Goal: Task Accomplishment & Management: Complete application form

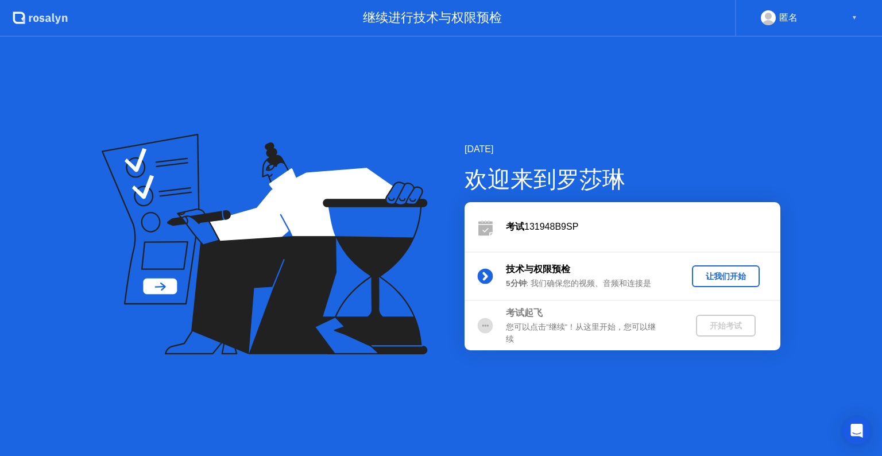
click at [724, 276] on div "让我们开始" at bounding box center [726, 276] width 59 height 11
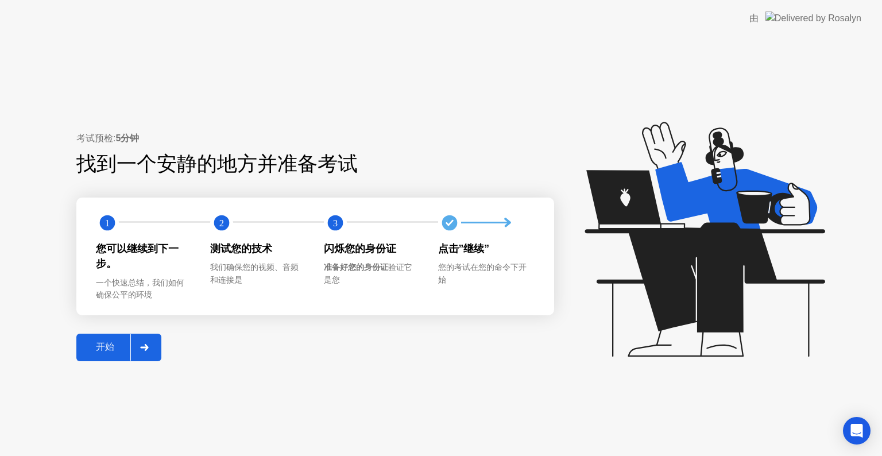
click at [117, 348] on div "开始" at bounding box center [105, 347] width 51 height 12
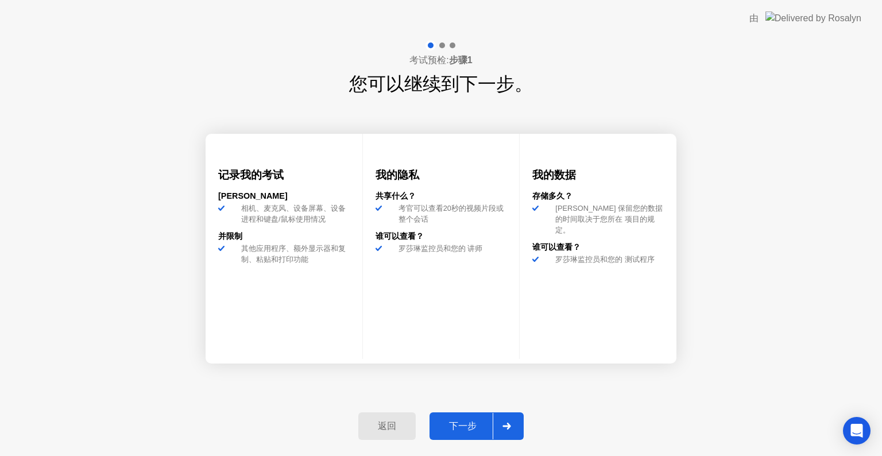
click at [466, 428] on div "下一步" at bounding box center [463, 426] width 60 height 12
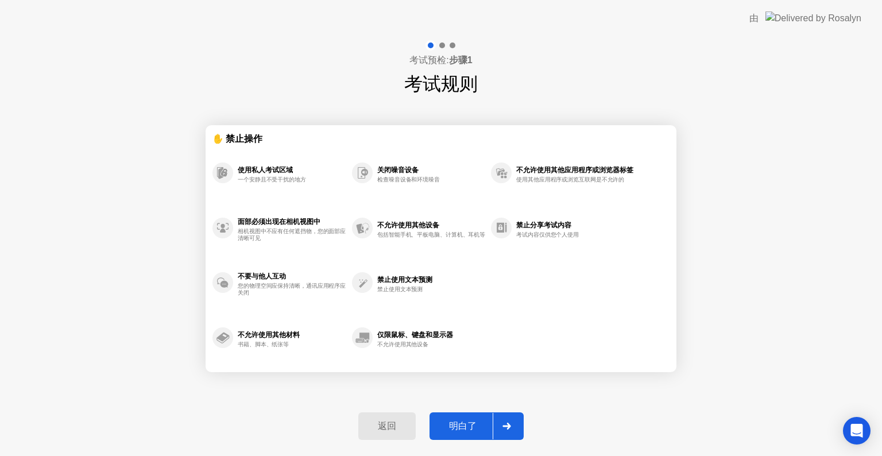
click at [454, 420] on div "明白了" at bounding box center [463, 426] width 60 height 12
select select "**********"
select select "*******"
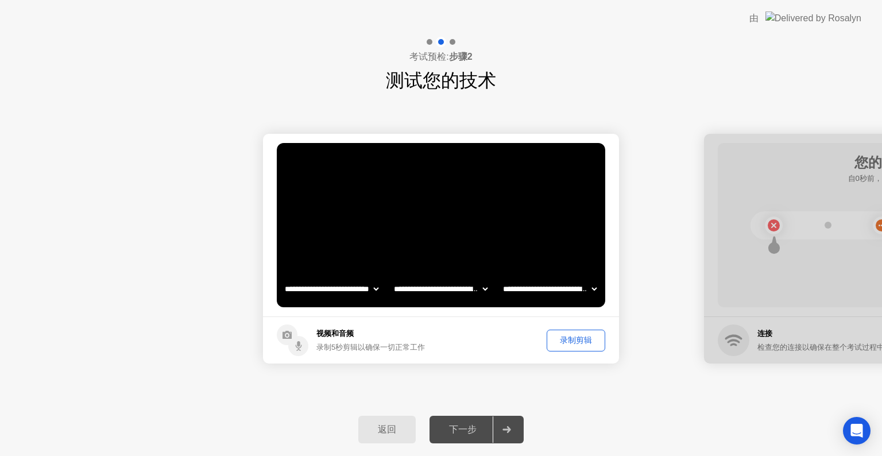
click at [590, 341] on div "录制剪辑" at bounding box center [576, 340] width 51 height 11
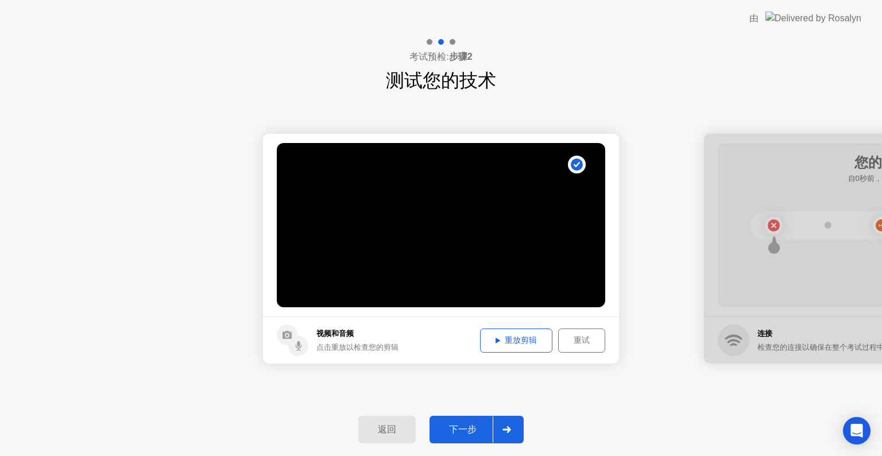
click at [497, 338] on icon at bounding box center [498, 341] width 5 height 6
click at [497, 339] on icon at bounding box center [498, 340] width 5 height 5
click at [318, 342] on div "点击重放以检查您的剪辑" at bounding box center [357, 347] width 82 height 11
click at [496, 340] on icon at bounding box center [498, 340] width 5 height 5
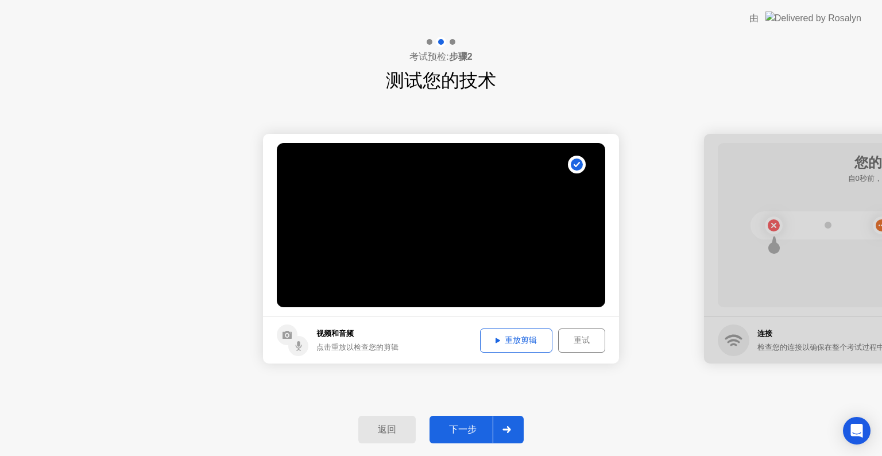
click at [607, 410] on div "返回 下一步" at bounding box center [441, 429] width 882 height 53
drag, startPoint x: 760, startPoint y: 289, endPoint x: 611, endPoint y: 289, distance: 149.9
click at [746, 283] on div at bounding box center [882, 249] width 356 height 230
click at [733, 342] on div at bounding box center [882, 249] width 356 height 230
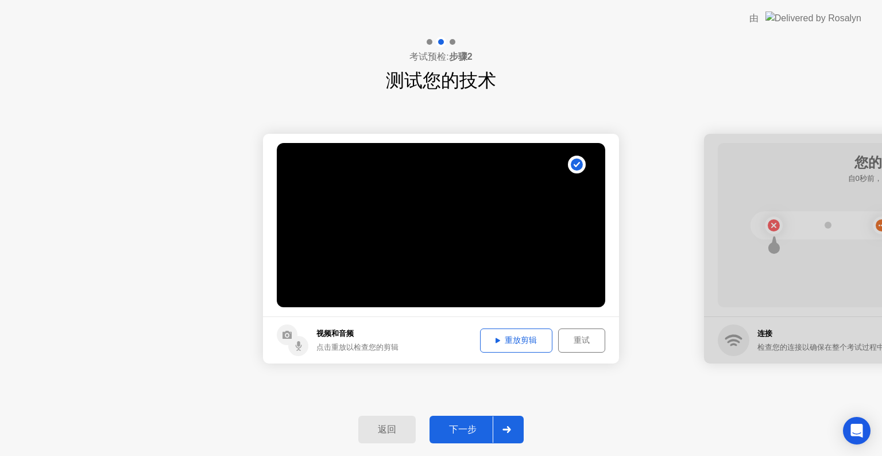
click at [494, 341] on div "重放剪辑" at bounding box center [516, 340] width 64 height 11
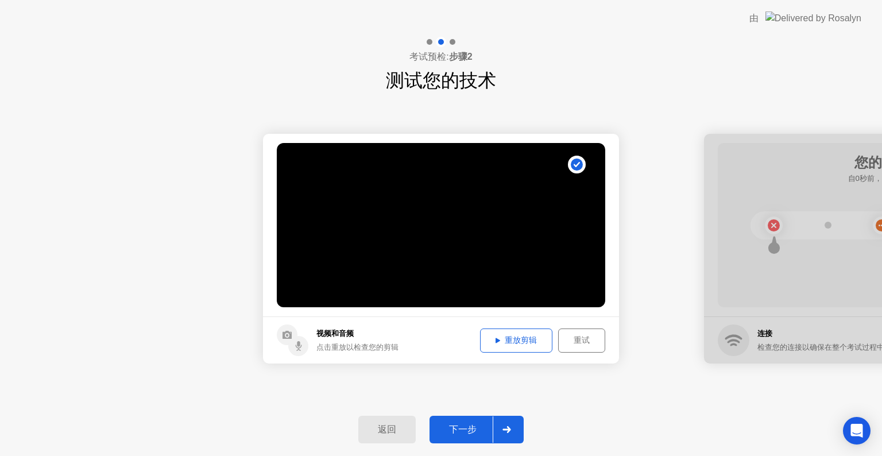
click at [493, 338] on div "重放剪辑" at bounding box center [516, 340] width 64 height 11
click at [478, 428] on div "下一步" at bounding box center [463, 430] width 60 height 12
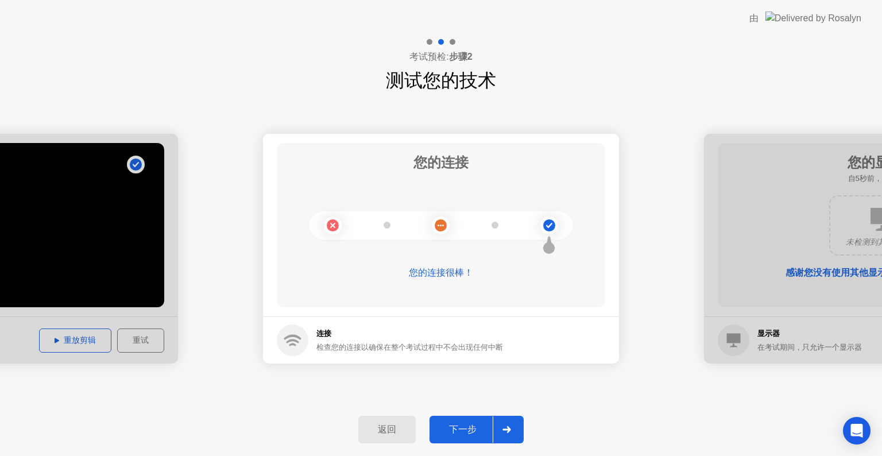
click at [453, 427] on div "下一步" at bounding box center [463, 430] width 60 height 12
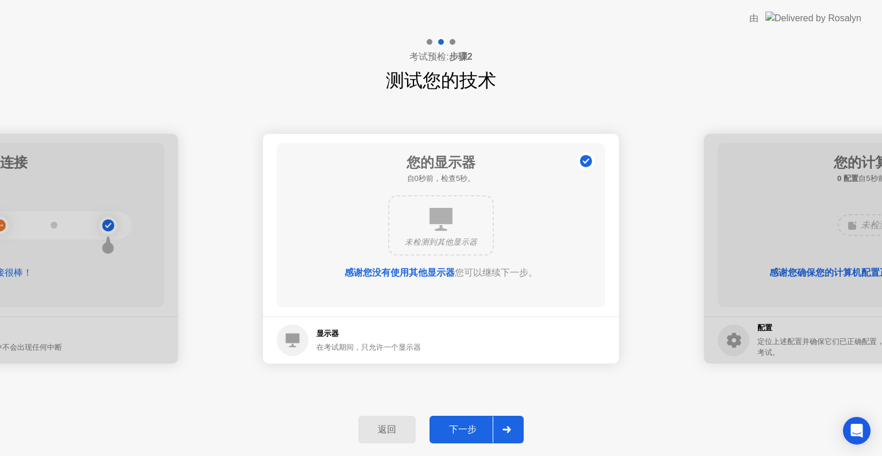
click at [453, 418] on button "下一步" at bounding box center [477, 430] width 94 height 28
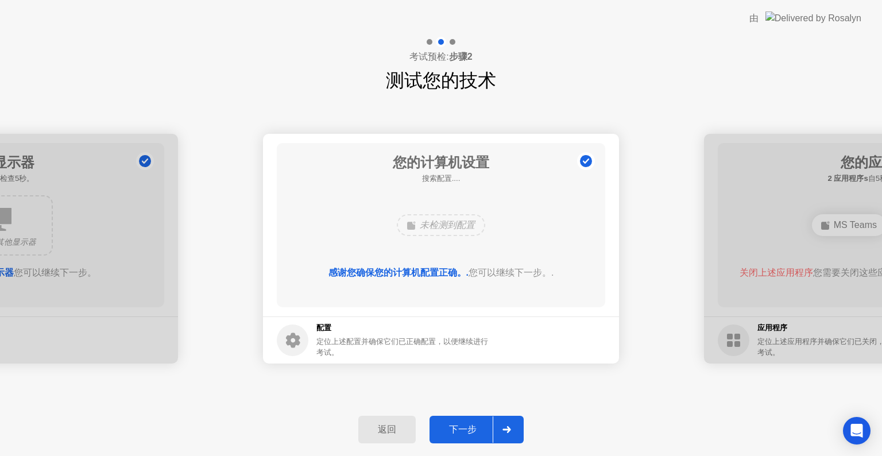
click at [457, 429] on div "下一步" at bounding box center [463, 430] width 60 height 12
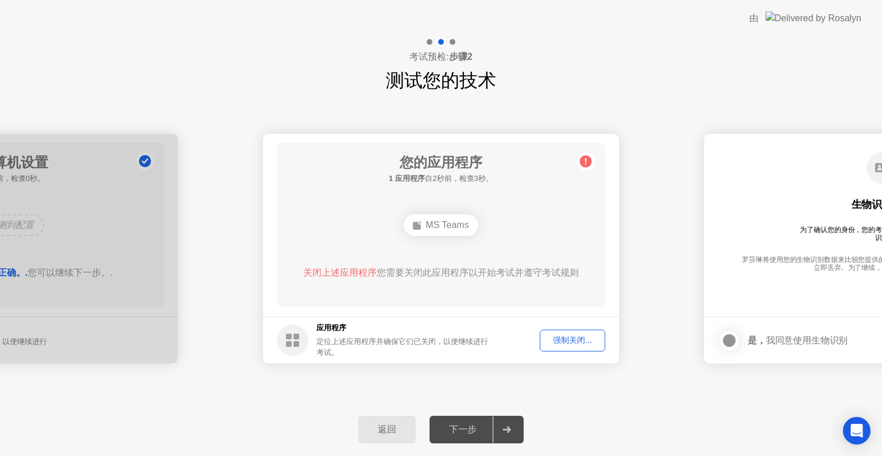
click at [574, 338] on div "强制关闭..." at bounding box center [572, 340] width 57 height 11
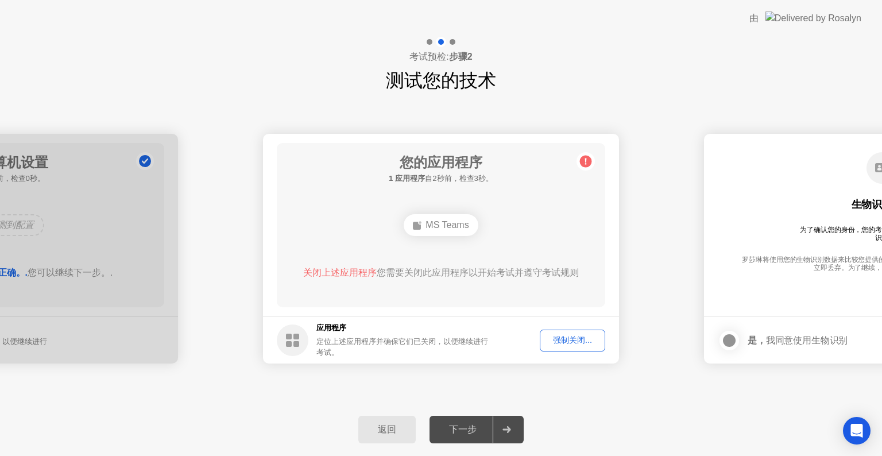
click at [572, 338] on div "强制关闭..." at bounding box center [572, 340] width 57 height 11
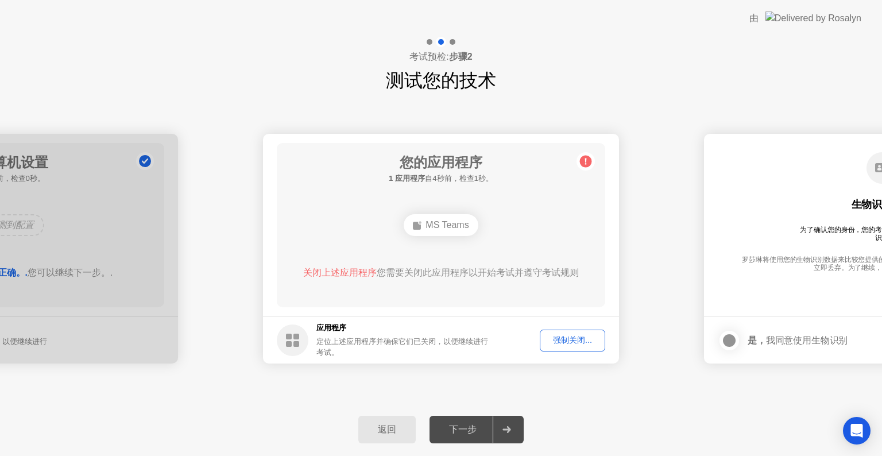
click at [461, 296] on div "关闭上述应用程序 您需要关闭此应用程序以开始考试并遵守考试规则" at bounding box center [442, 282] width 296 height 32
click at [343, 273] on span "关闭上述应用程序" at bounding box center [340, 273] width 74 height 10
click at [443, 223] on div "Edge" at bounding box center [441, 225] width 52 height 22
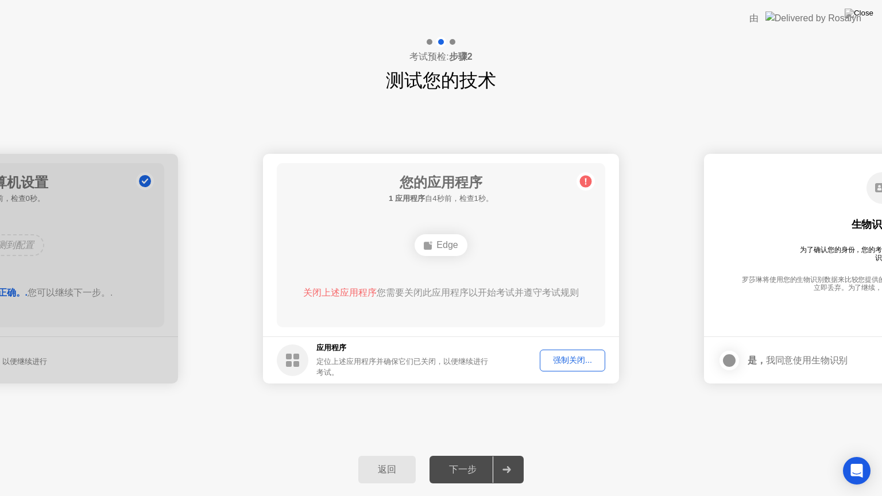
click at [453, 455] on div "下一步" at bounding box center [463, 470] width 60 height 12
click at [508, 455] on div at bounding box center [507, 470] width 28 height 26
click at [462, 455] on div "下一步" at bounding box center [463, 470] width 60 height 12
click at [579, 359] on div "强制关闭..." at bounding box center [572, 360] width 57 height 11
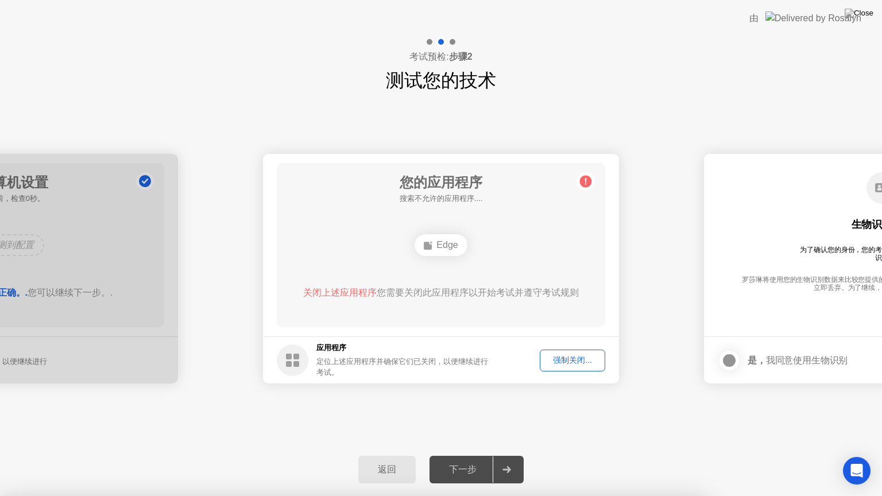
click at [457, 455] on div "下一步" at bounding box center [463, 470] width 60 height 12
click at [340, 294] on span "关闭上述应用程序" at bounding box center [340, 293] width 74 height 10
click at [345, 294] on span "关闭上述应用程序" at bounding box center [340, 293] width 74 height 10
click at [512, 248] on div "Edge" at bounding box center [441, 245] width 263 height 31
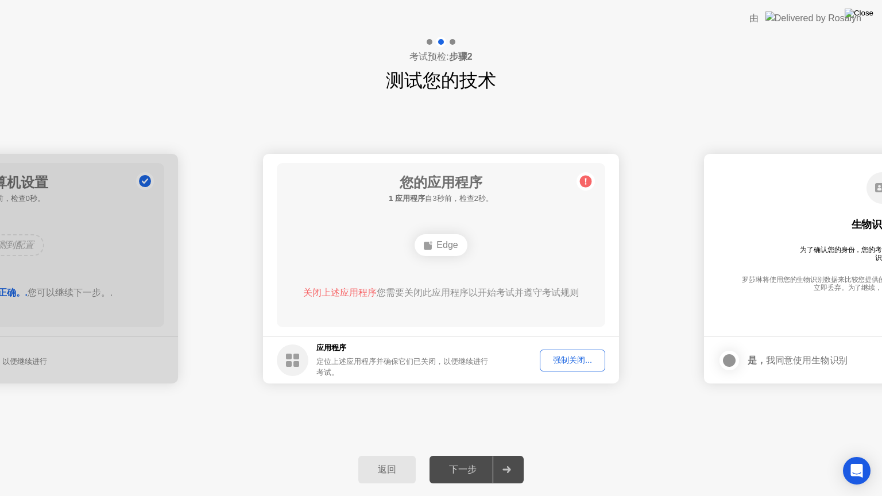
click at [867, 16] on img at bounding box center [859, 13] width 29 height 9
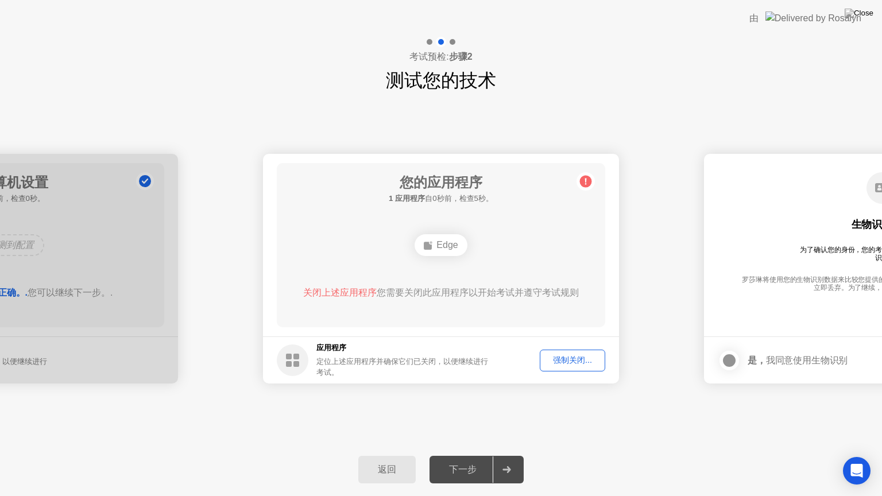
click at [572, 362] on div "强制关闭..." at bounding box center [572, 360] width 57 height 11
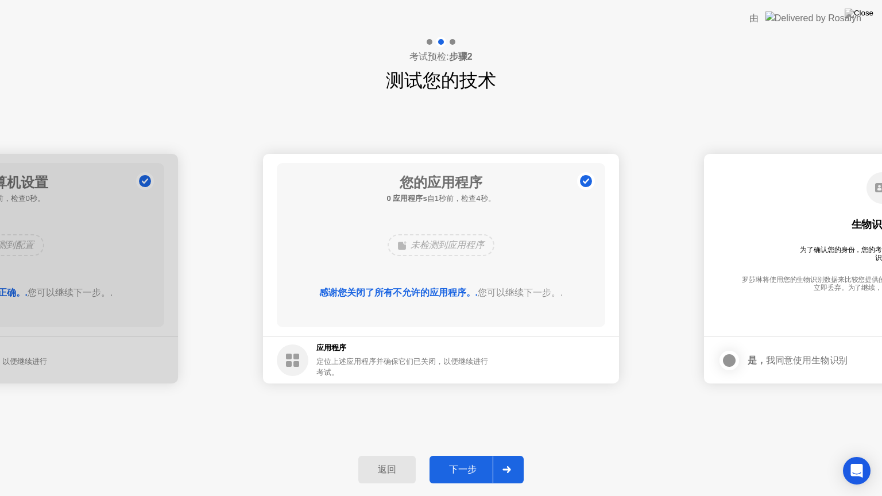
click at [467, 455] on div "下一步" at bounding box center [463, 470] width 60 height 12
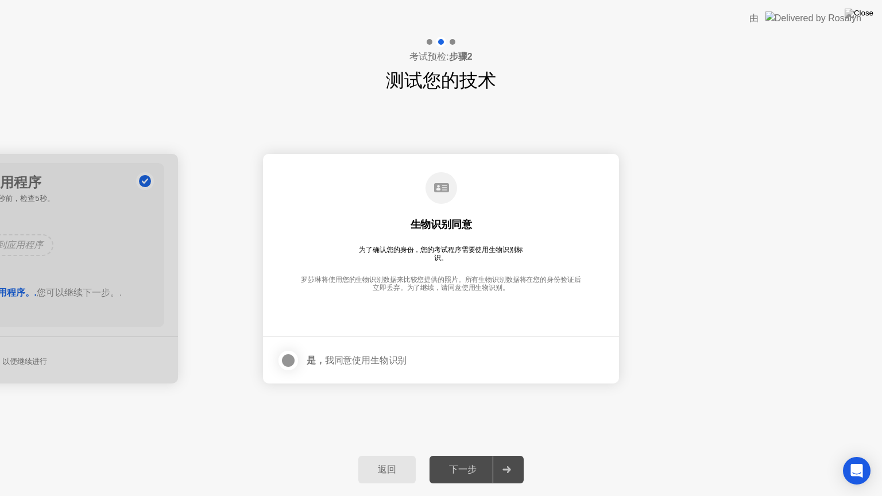
click at [291, 363] on div at bounding box center [288, 361] width 14 height 14
click at [455, 455] on div "下一步" at bounding box center [463, 470] width 60 height 12
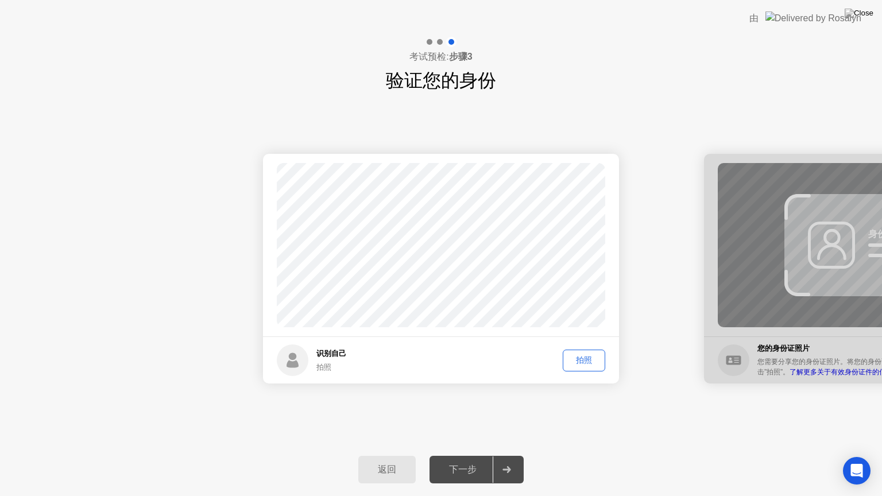
click at [577, 358] on div "拍照" at bounding box center [584, 360] width 34 height 11
click at [459, 455] on div "下一步" at bounding box center [463, 470] width 60 height 12
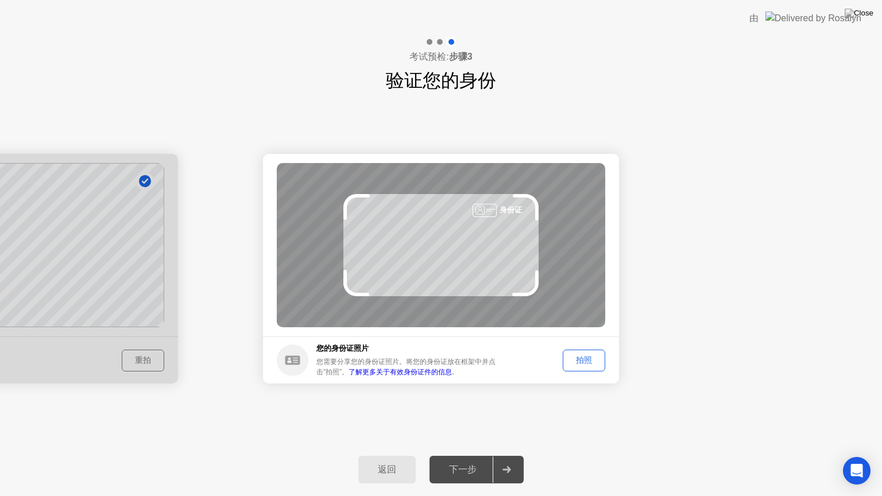
click at [585, 363] on div "拍照" at bounding box center [584, 360] width 34 height 11
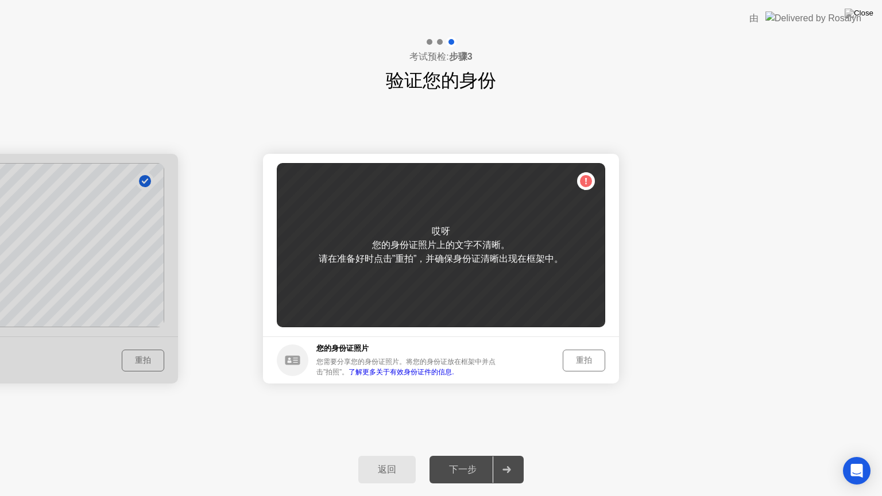
click at [578, 363] on div "重拍" at bounding box center [584, 360] width 34 height 11
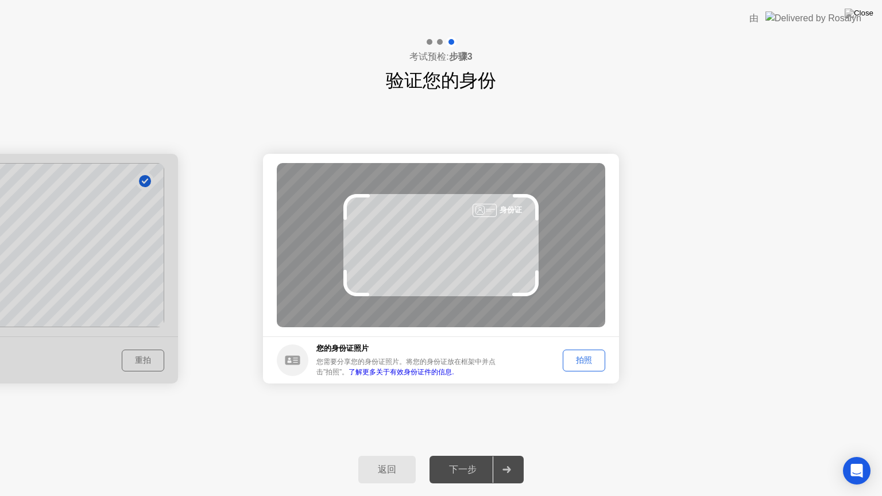
click at [593, 360] on div "拍照" at bounding box center [584, 360] width 34 height 11
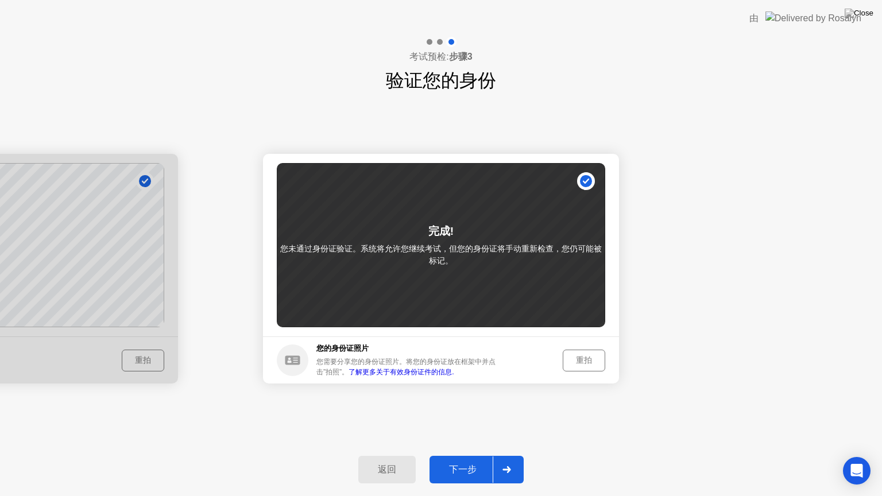
click at [455, 455] on div "下一步" at bounding box center [463, 470] width 60 height 12
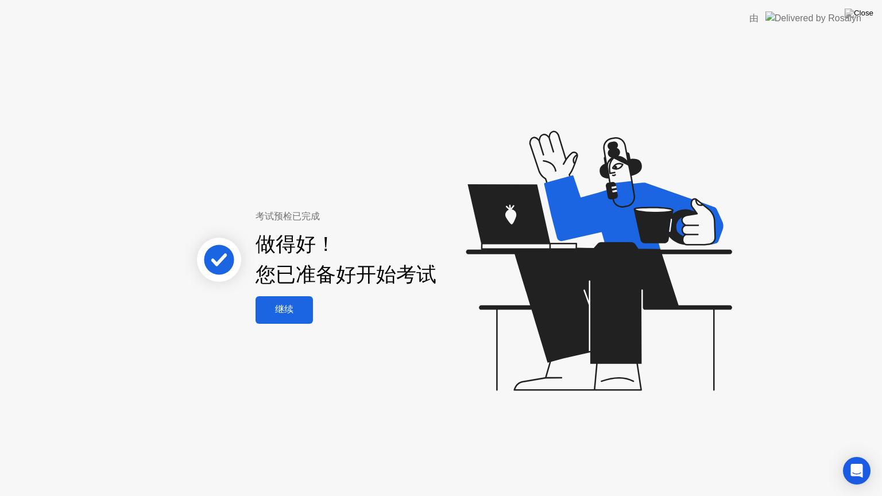
click at [296, 309] on div "继续" at bounding box center [284, 310] width 51 height 12
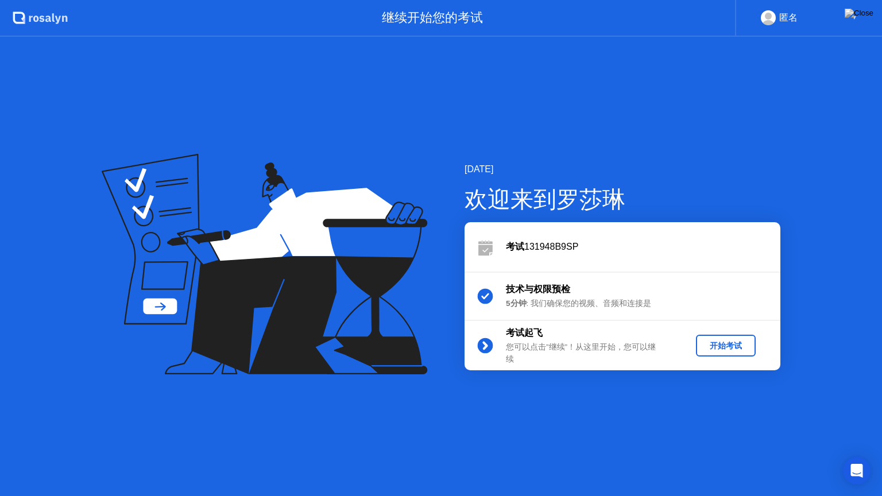
click at [724, 347] on div "开始考试" at bounding box center [726, 346] width 51 height 11
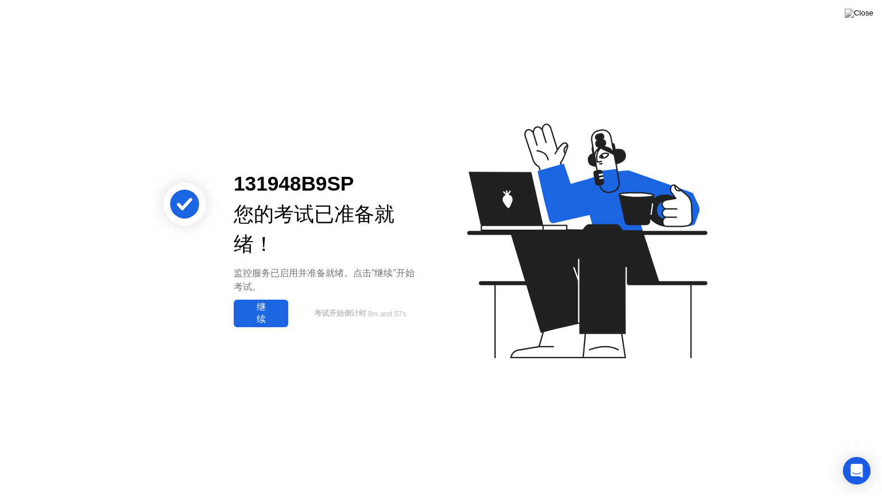
click at [270, 322] on div "继续" at bounding box center [261, 314] width 48 height 24
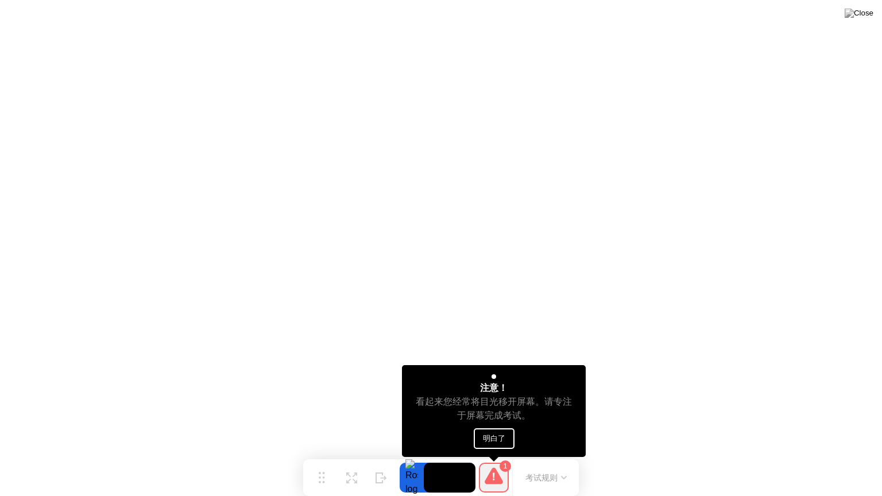
click at [499, 438] on button "明白了" at bounding box center [494, 438] width 41 height 21
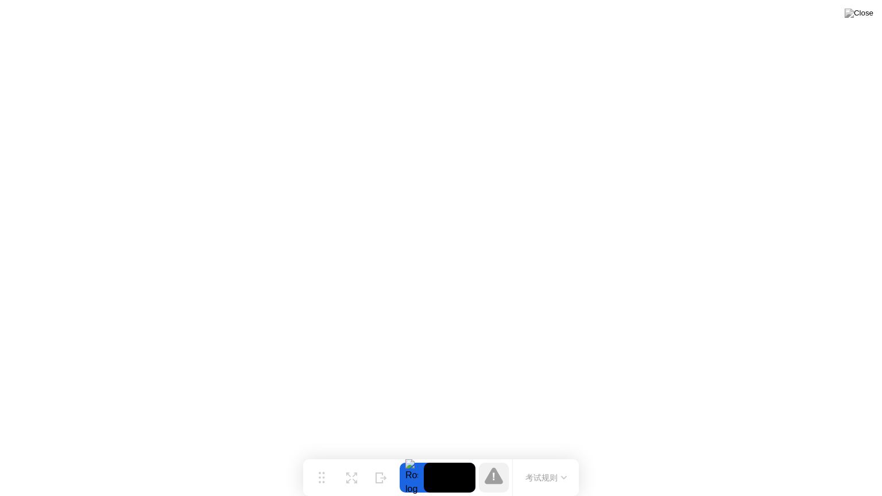
click at [556, 455] on div "考试规则" at bounding box center [545, 477] width 67 height 37
click at [554, 455] on button "考试规则" at bounding box center [546, 478] width 48 height 12
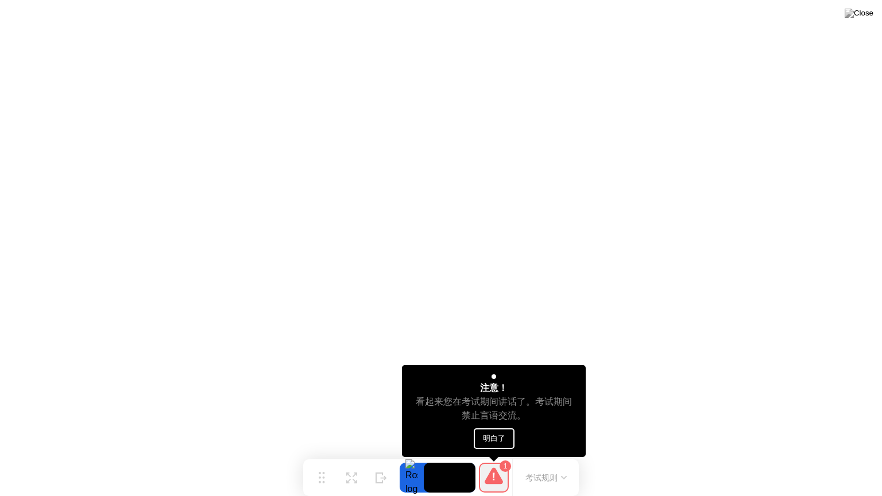
click at [505, 442] on button "明白了" at bounding box center [494, 438] width 41 height 21
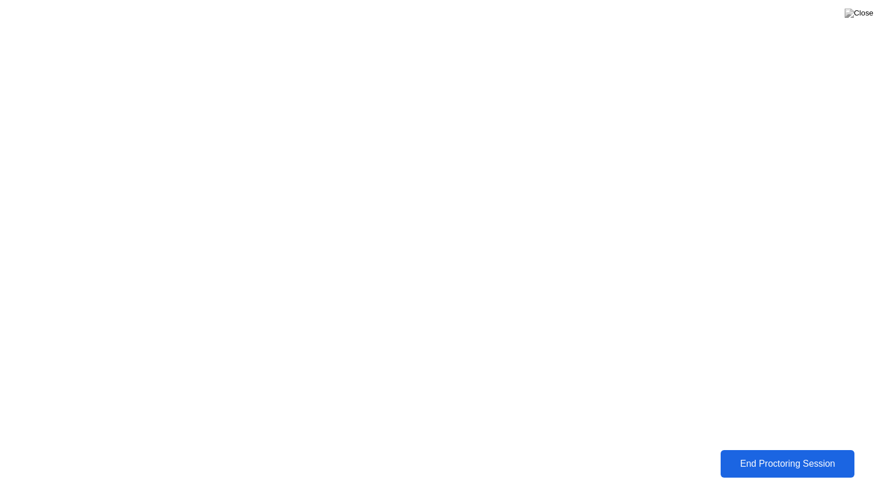
click at [820, 455] on div "End Proctoring Session" at bounding box center [787, 464] width 127 height 10
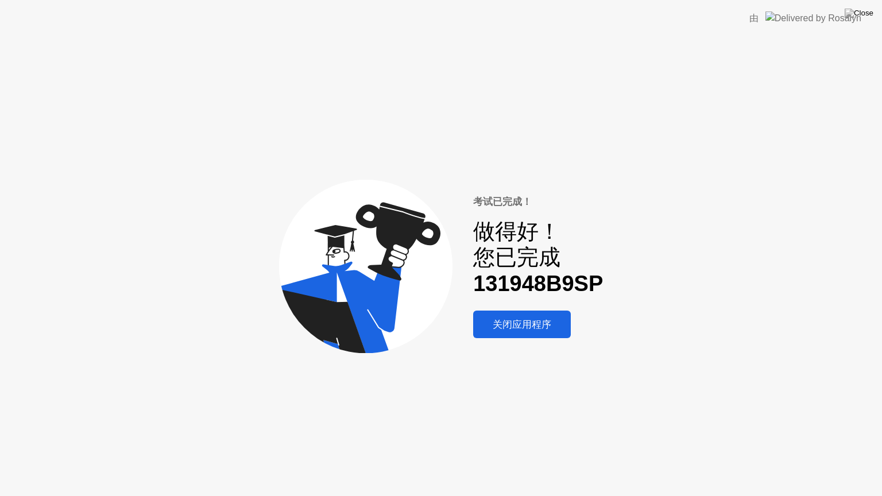
click at [543, 329] on div "关闭应用程序" at bounding box center [522, 324] width 91 height 13
